Goal: Task Accomplishment & Management: Use online tool/utility

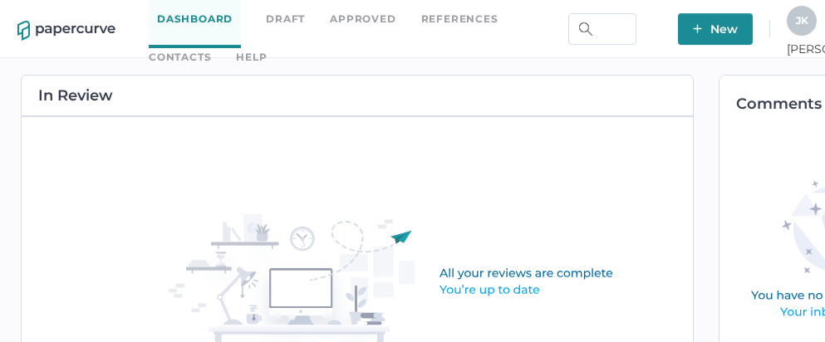
click at [211, 48] on link "Contacts" at bounding box center [180, 57] width 62 height 18
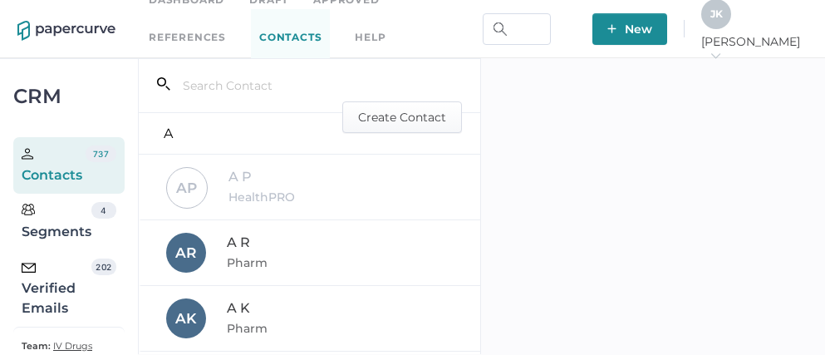
click at [45, 293] on div "Verified Emails" at bounding box center [57, 289] width 70 height 60
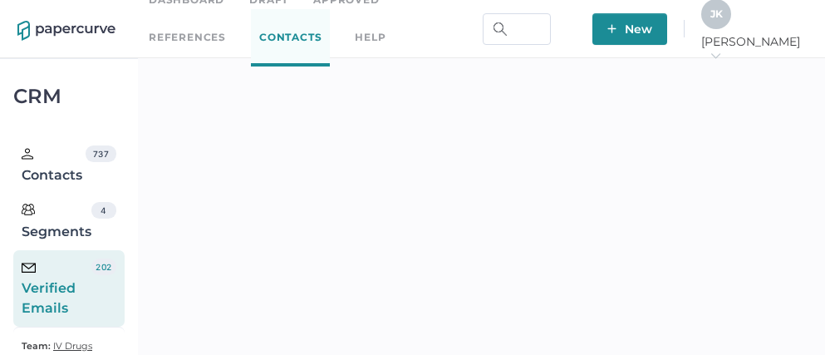
click at [731, 22] on div "J K" at bounding box center [717, 14] width 30 height 30
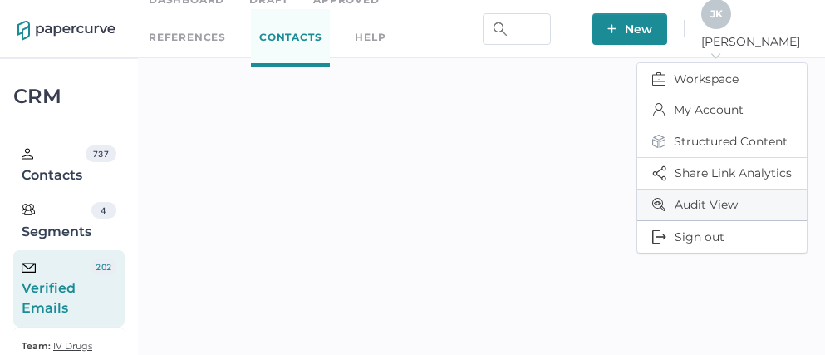
click at [682, 196] on span "Audit View" at bounding box center [722, 205] width 140 height 31
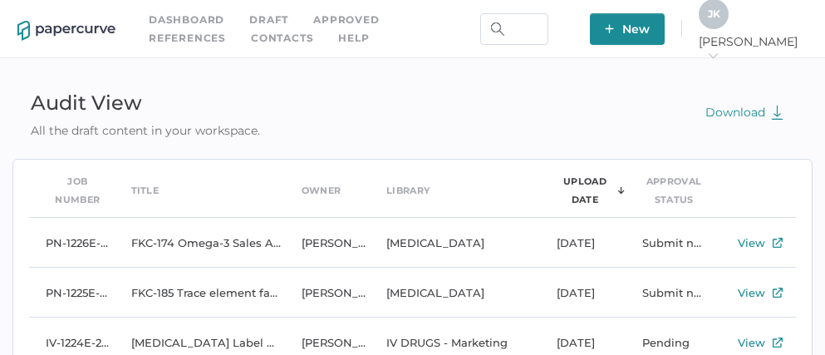
click at [780, 24] on div "J K Jeff arrow_right" at bounding box center [753, 29] width 109 height 60
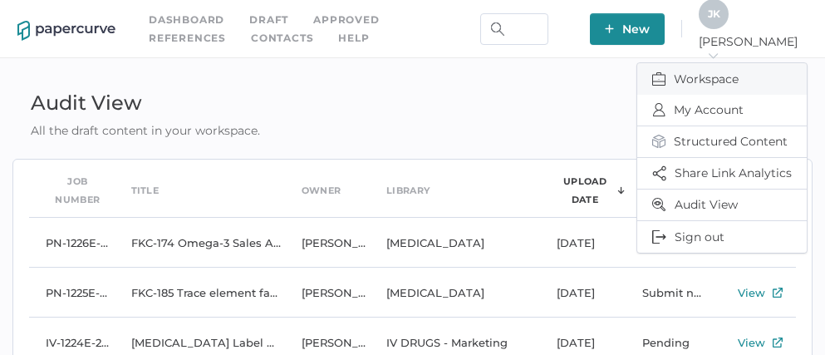
click at [702, 71] on span "Workspace" at bounding box center [722, 79] width 140 height 32
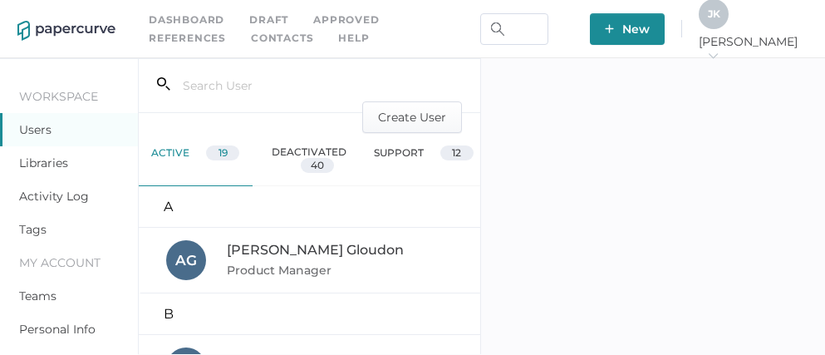
click at [56, 197] on link "Activity Log" at bounding box center [54, 196] width 70 height 15
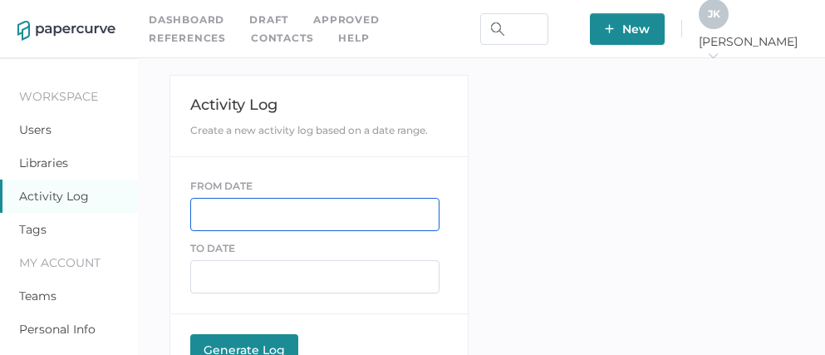
click at [231, 209] on input "text" at bounding box center [314, 214] width 249 height 33
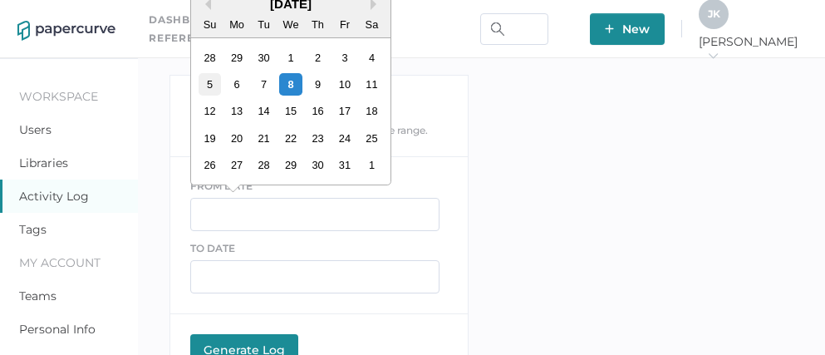
click at [214, 87] on div "5" at bounding box center [210, 84] width 22 height 22
type input "10/05/2025"
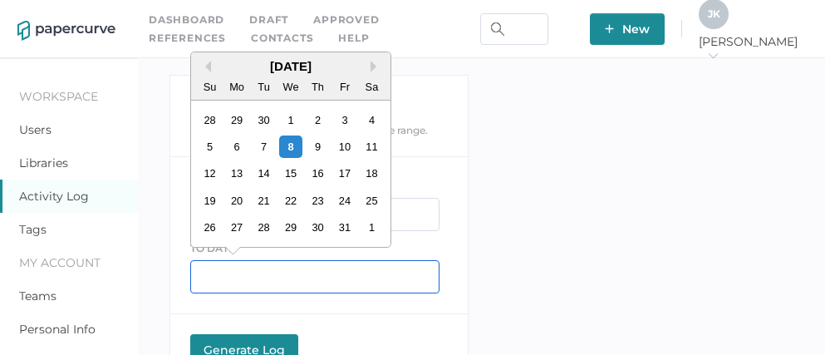
click at [256, 275] on input "text" at bounding box center [314, 276] width 249 height 33
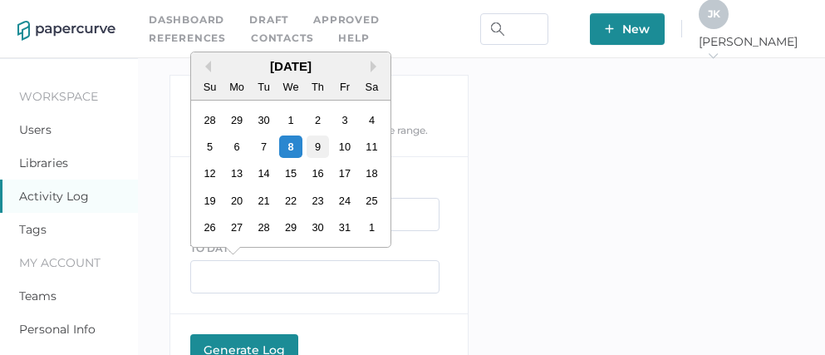
click at [321, 140] on div "9" at bounding box center [317, 146] width 22 height 22
type input "10/09/2025"
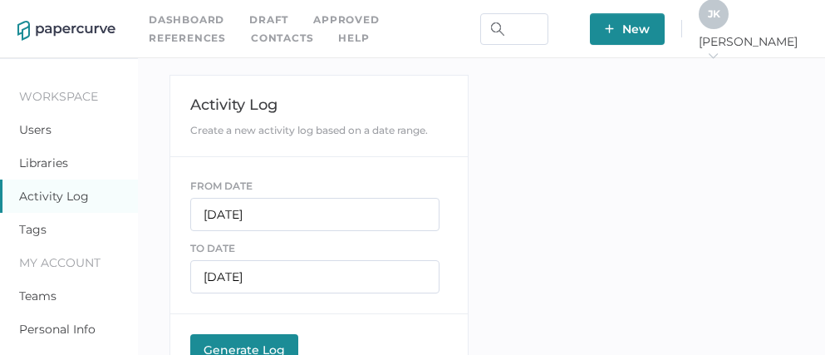
click at [244, 345] on div "Generate Log" at bounding box center [244, 349] width 91 height 15
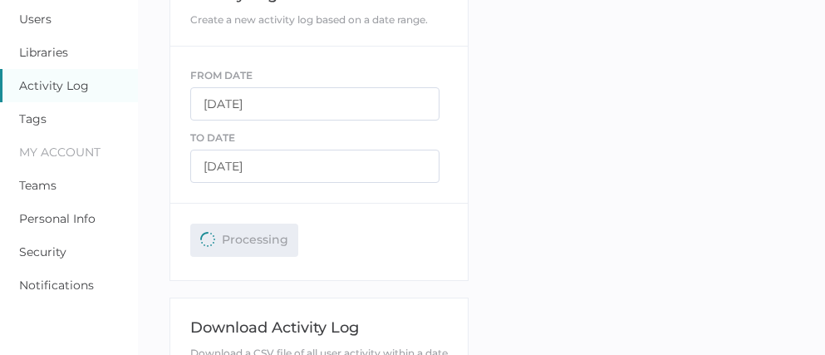
scroll to position [324, 0]
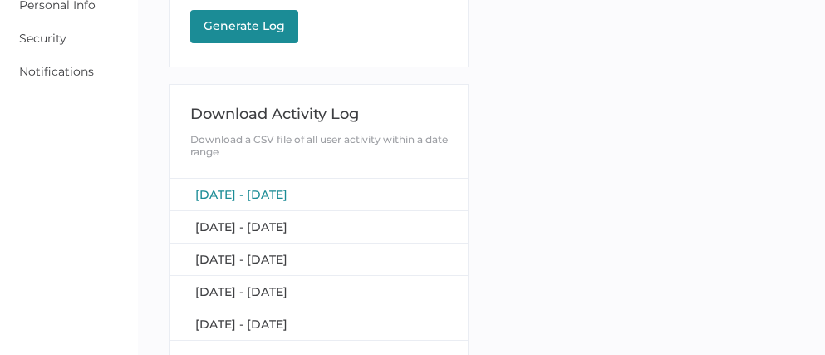
scroll to position [324, 0]
click at [288, 194] on span "October 5, 2025 - October 9, 2025" at bounding box center [241, 194] width 92 height 15
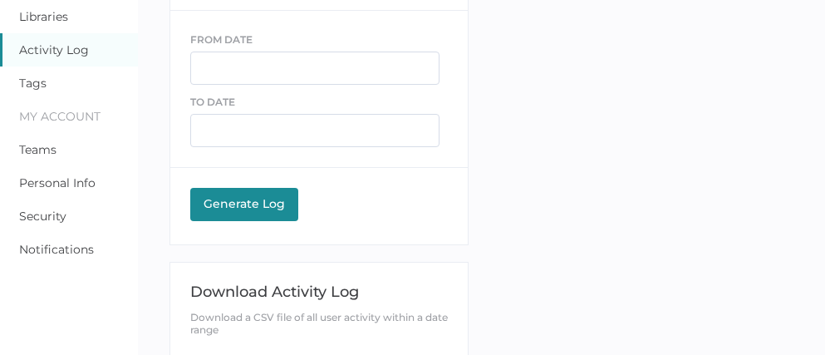
scroll to position [0, 0]
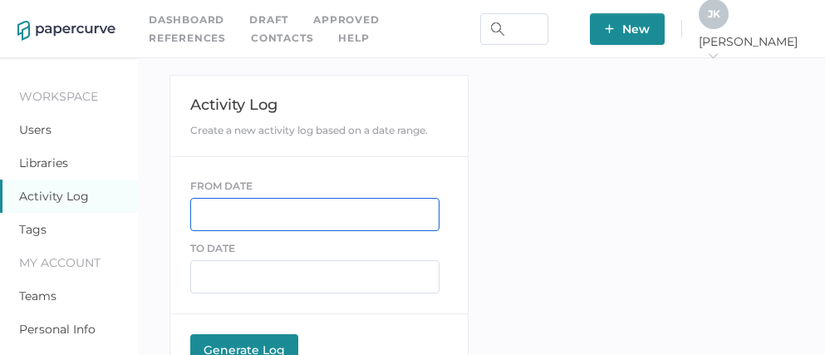
click at [287, 216] on input "text" at bounding box center [314, 214] width 249 height 33
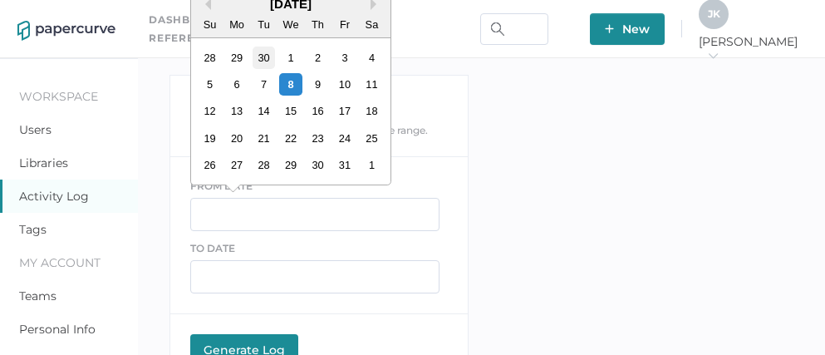
click at [259, 60] on div "30" at bounding box center [263, 58] width 22 height 22
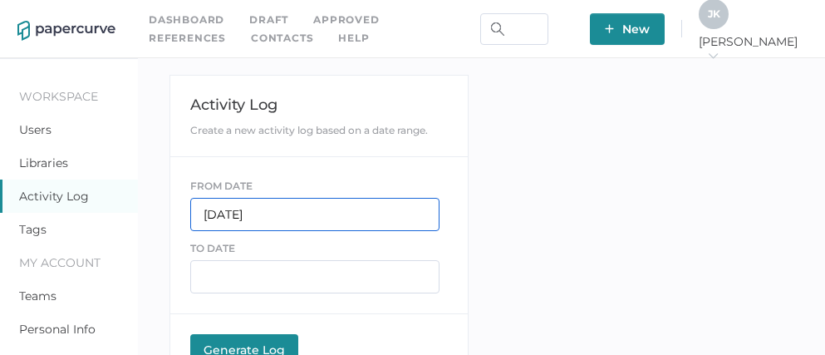
click at [302, 211] on input "09/30/2025" at bounding box center [314, 214] width 249 height 33
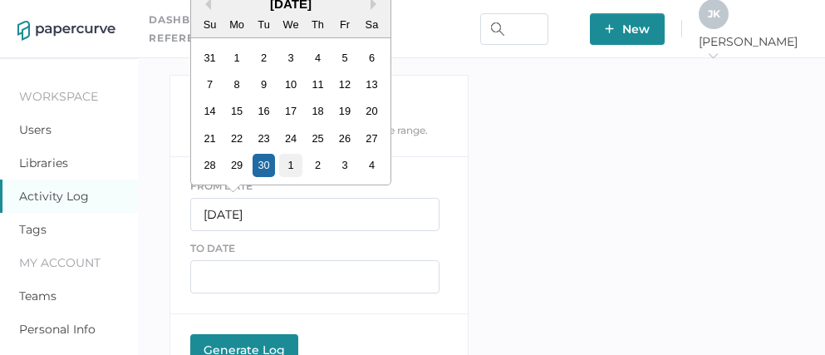
click at [292, 168] on div "1" at bounding box center [290, 165] width 22 height 22
type input "10/01/2025"
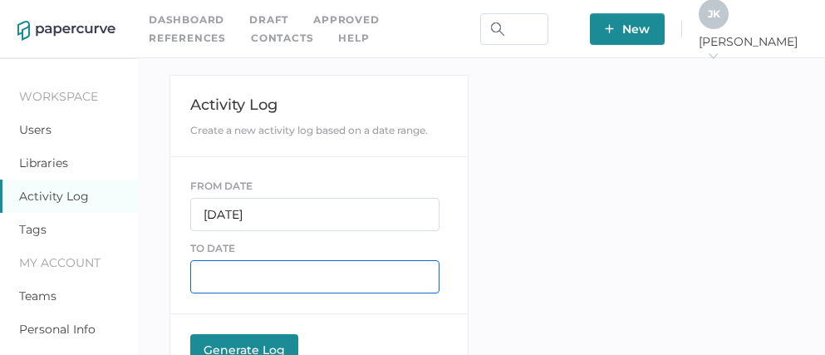
click at [259, 286] on input "text" at bounding box center [314, 276] width 249 height 33
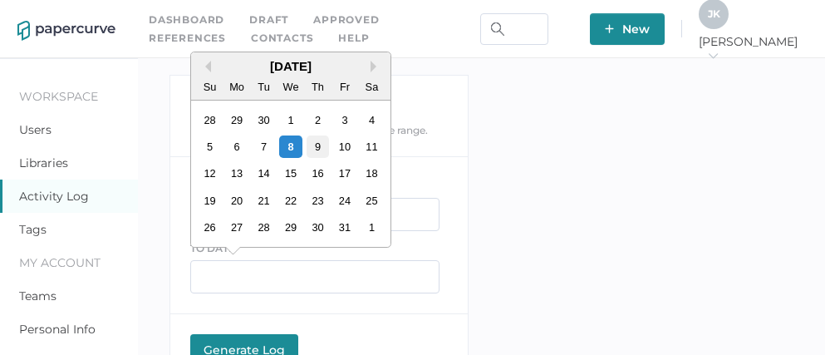
click at [309, 146] on div "9" at bounding box center [317, 146] width 22 height 22
type input "10/09/2025"
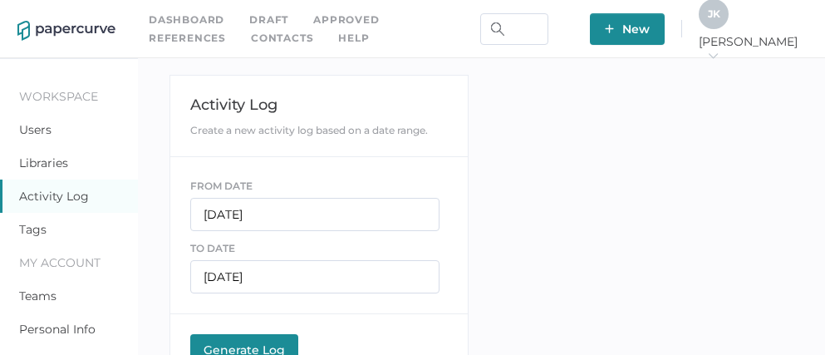
click at [246, 347] on div "Generate Log" at bounding box center [244, 349] width 91 height 15
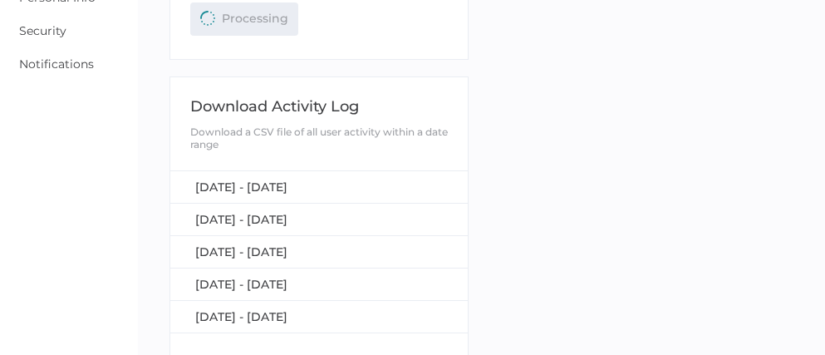
scroll to position [333, 0]
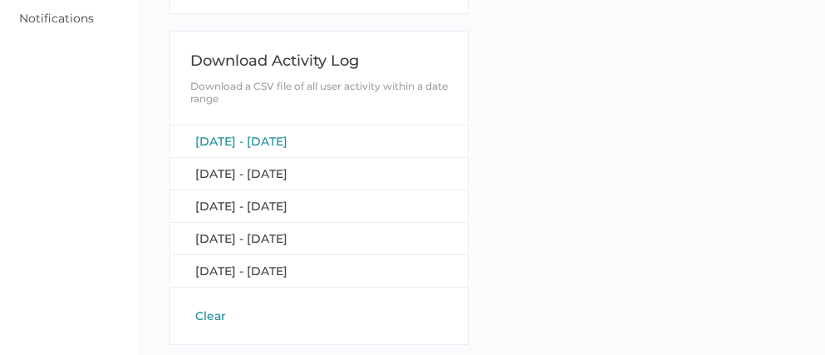
click at [288, 140] on span "[DATE] - [DATE]" at bounding box center [241, 141] width 92 height 15
